Goal: Find contact information: Find contact information

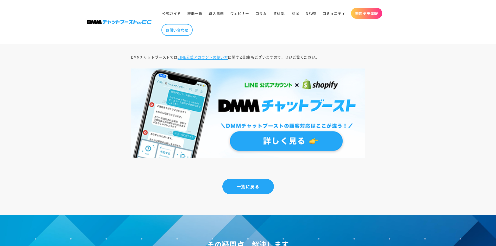
scroll to position [2160, 0]
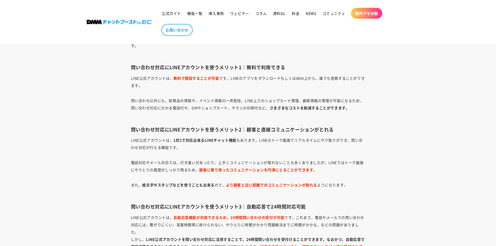
scroll to position [963, 0]
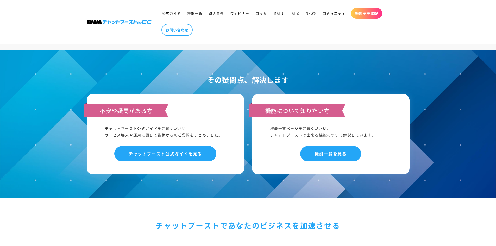
scroll to position [2505, 0]
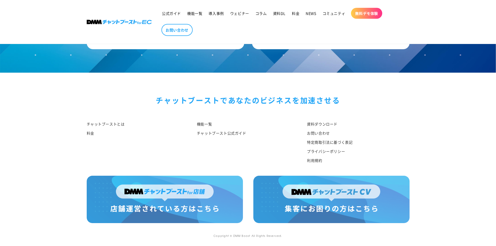
click at [362, 15] on span "無料デモ体験" at bounding box center [366, 13] width 23 height 5
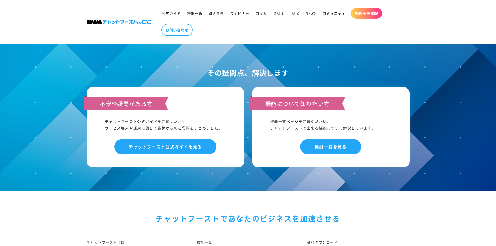
scroll to position [651, 0]
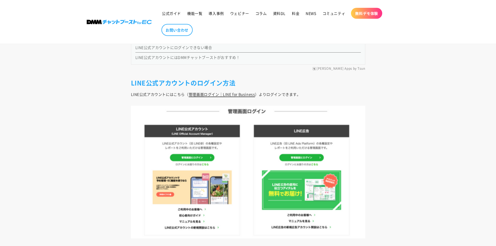
scroll to position [509, 0]
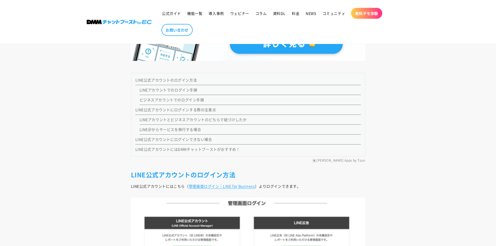
click at [204, 149] on link "LINE公式アカウントにはDMMチャットブーストがおすすめ！" at bounding box center [187, 149] width 105 height 5
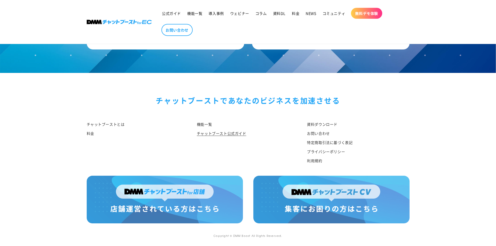
scroll to position [2776, 0]
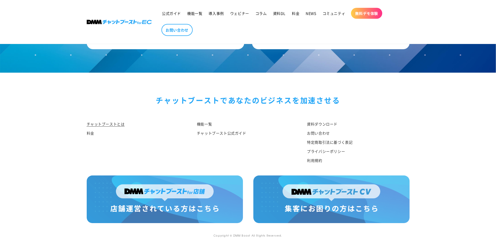
click at [103, 124] on link "チャットブーストとは" at bounding box center [106, 125] width 38 height 8
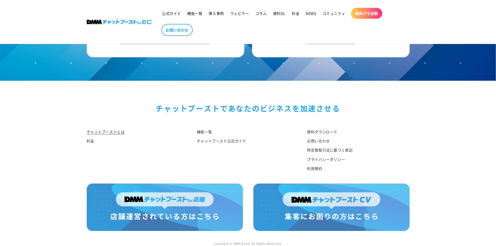
scroll to position [2698, 0]
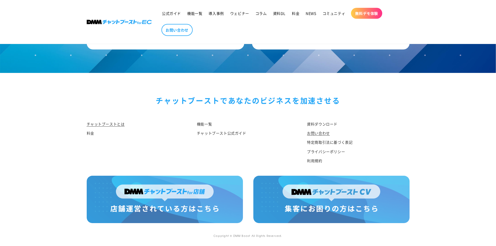
click at [327, 132] on link "お問い合わせ" at bounding box center [318, 133] width 23 height 9
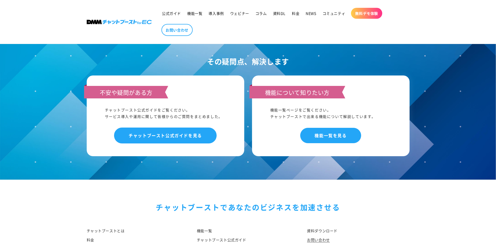
scroll to position [528, 0]
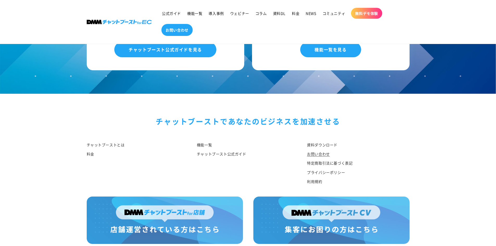
click at [179, 31] on span "お問い合わせ" at bounding box center [177, 30] width 23 height 5
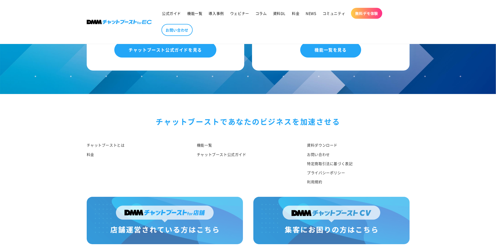
scroll to position [475, 0]
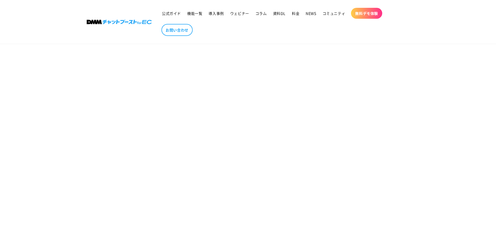
scroll to position [130, 0]
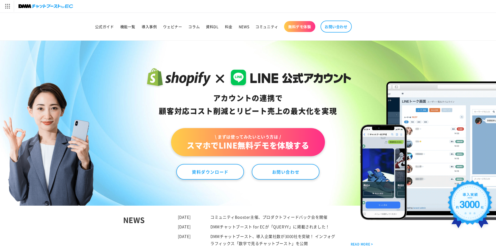
click at [206, 146] on link "\ まずは使ってみたいという方は / スマホでLINE無料デモを体験する" at bounding box center [248, 142] width 154 height 28
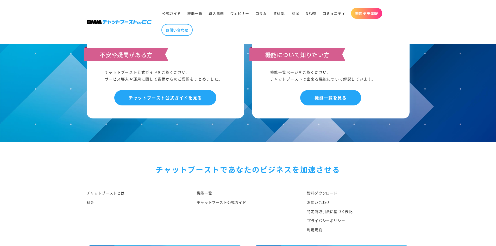
scroll to position [475, 0]
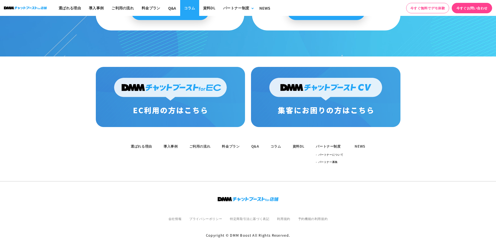
scroll to position [579, 0]
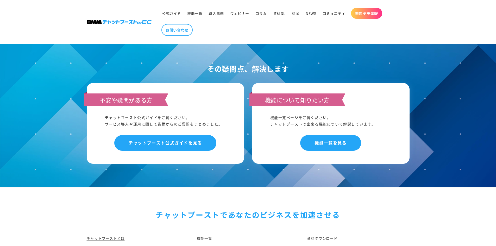
scroll to position [2698, 0]
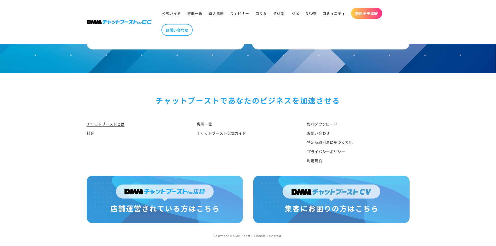
click at [330, 130] on li "お問い合わせ" at bounding box center [356, 133] width 98 height 9
click at [325, 132] on link "お問い合わせ" at bounding box center [318, 133] width 23 height 9
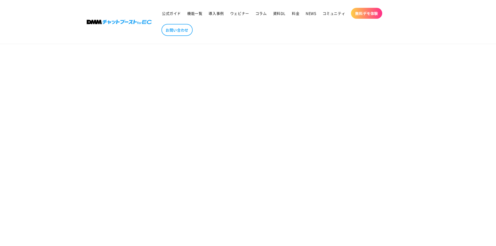
scroll to position [338, 0]
